Goal: Information Seeking & Learning: Learn about a topic

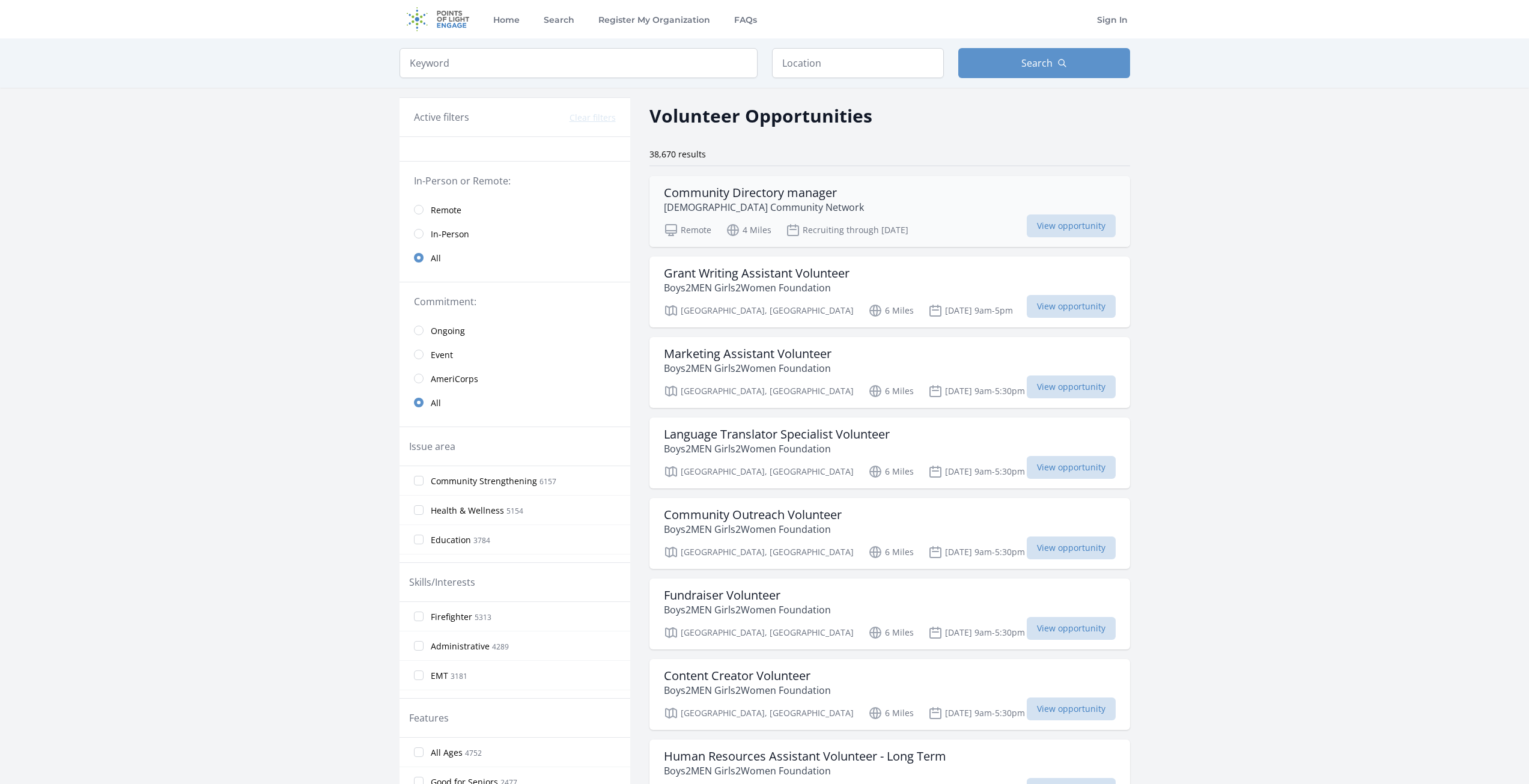
click at [875, 205] on div "Community Directory manager LGBT Community Network" at bounding box center [890, 199] width 451 height 29
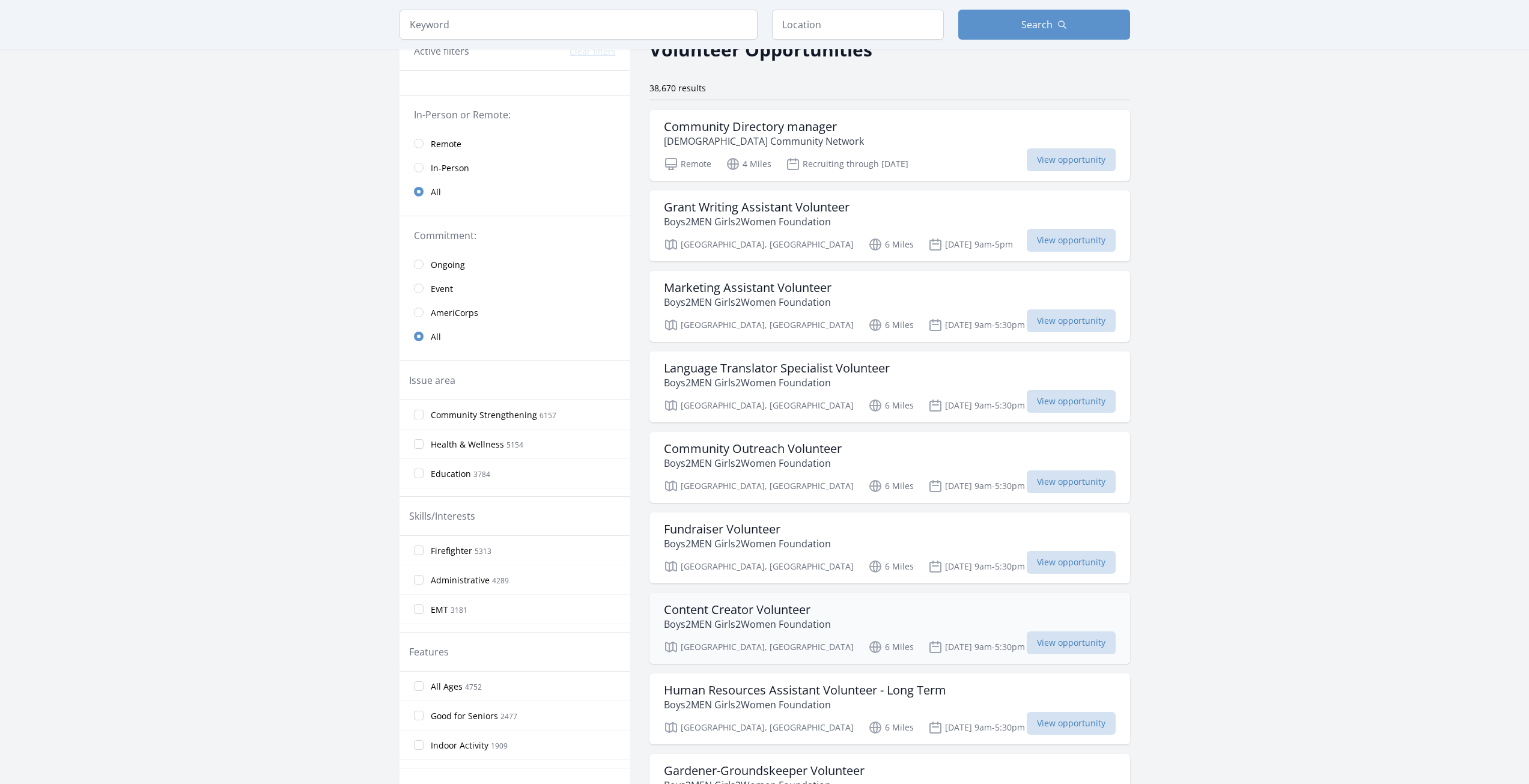
scroll to position [300, 0]
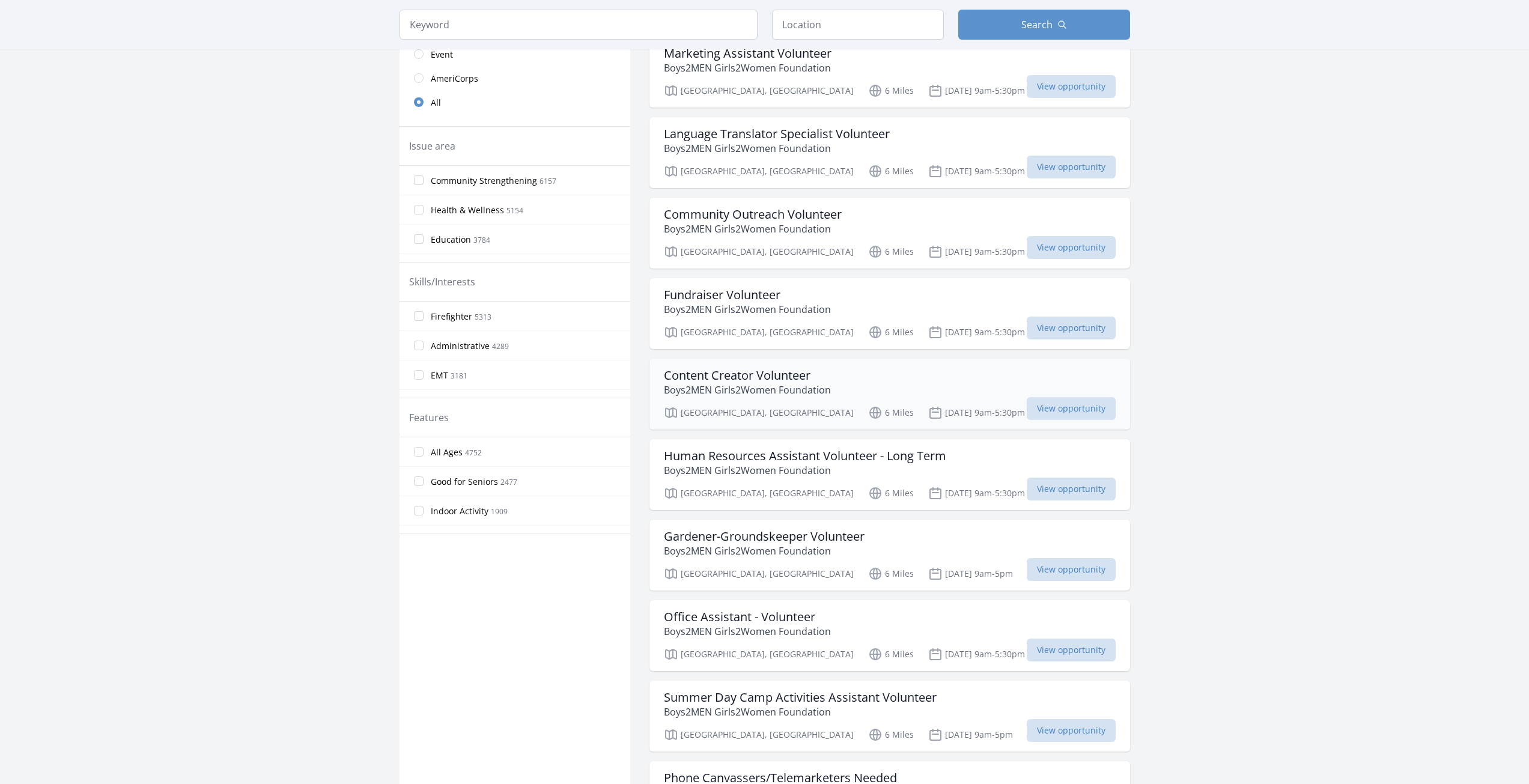
click at [833, 371] on div "Content Creator Volunteer Boys2MEN Girls2Women Foundation" at bounding box center [890, 382] width 451 height 29
click at [783, 295] on h3 "Fundraiser Volunteer" at bounding box center [747, 295] width 167 height 15
click at [766, 288] on h3 "Fundraiser Volunteer" at bounding box center [747, 295] width 167 height 15
